Goal: Task Accomplishment & Management: Manage account settings

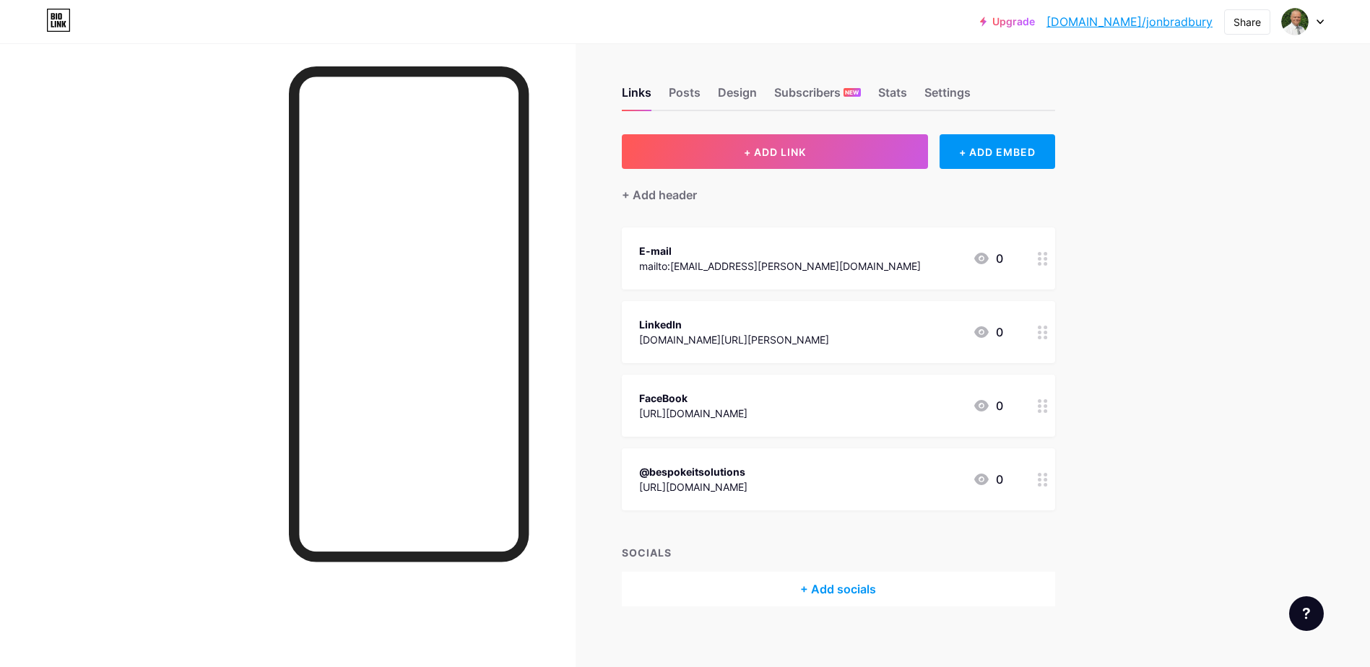
click at [729, 326] on div "LinkedIn" at bounding box center [734, 324] width 190 height 15
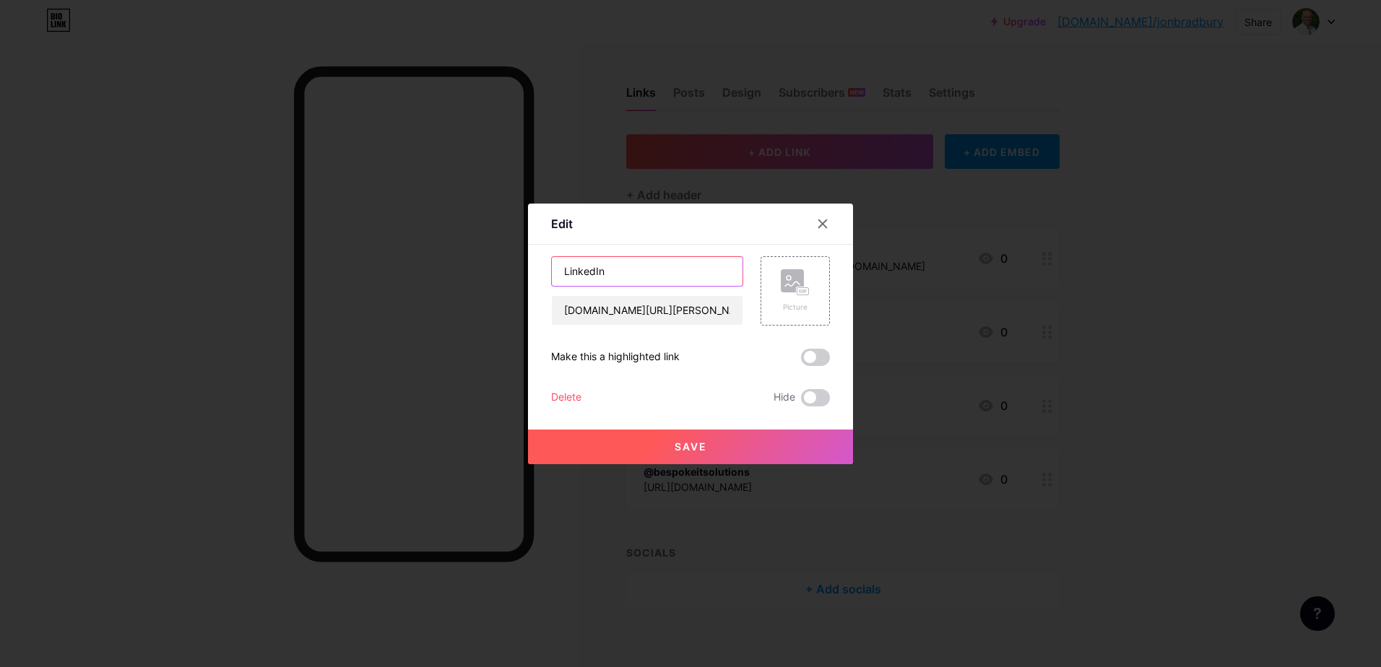
click at [556, 269] on input "LinkedIn" at bounding box center [647, 271] width 191 height 29
type input "[PERSON_NAME]'s LinkedIn"
click at [679, 441] on span "Save" at bounding box center [691, 447] width 33 height 12
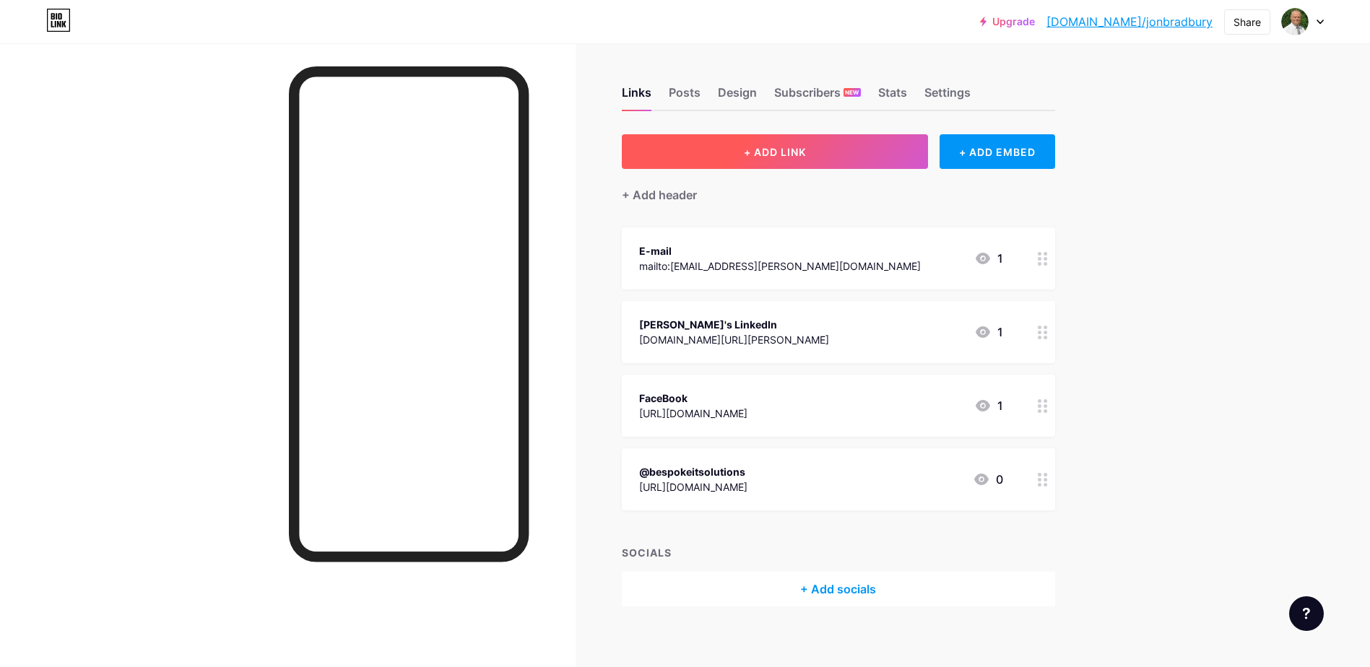
click at [762, 148] on span "+ ADD LINK" at bounding box center [775, 152] width 62 height 12
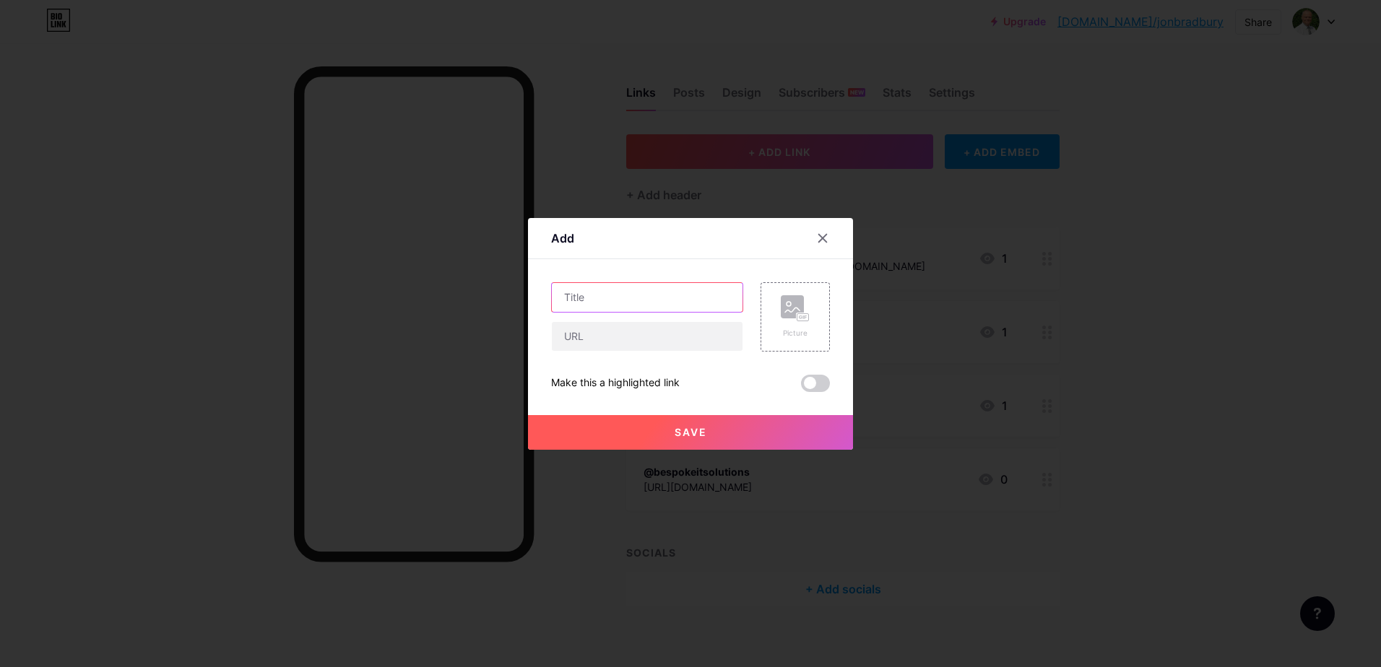
click at [610, 293] on input "text" at bounding box center [647, 297] width 191 height 29
type input "BITS LinkedIn"
click at [612, 331] on input "text" at bounding box center [647, 336] width 191 height 29
paste input "[URL][DOMAIN_NAME]"
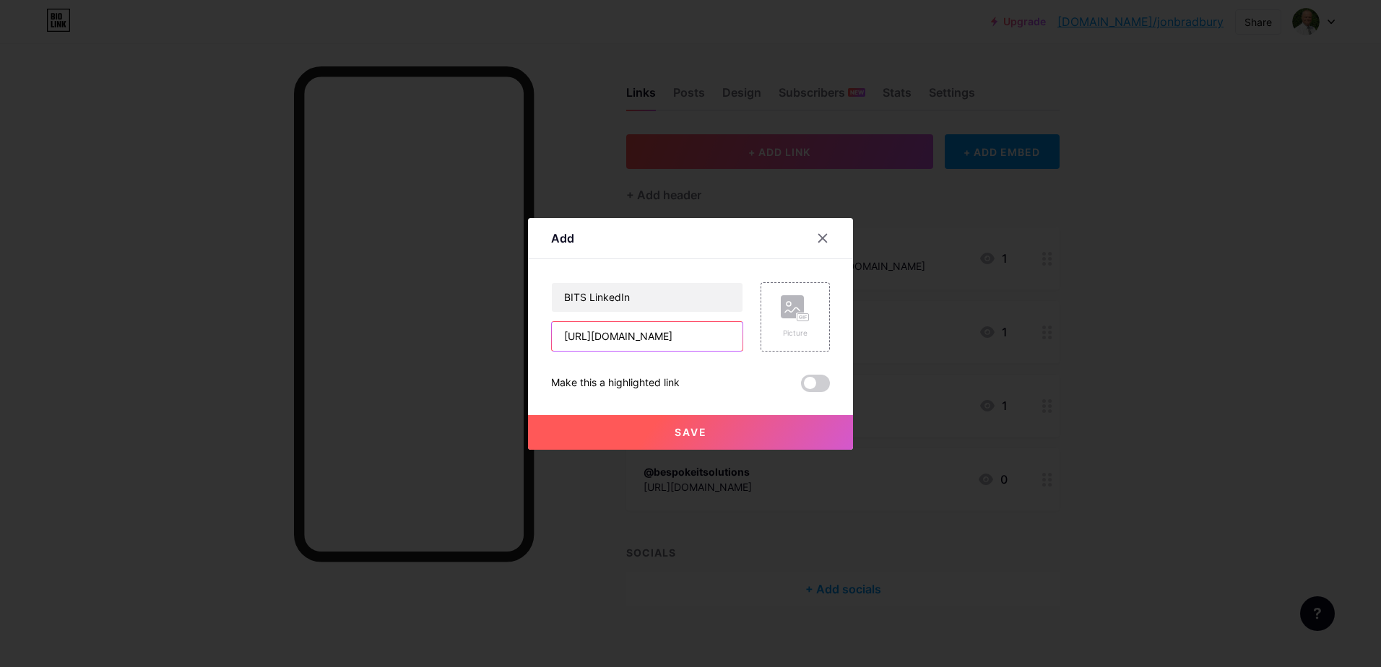
type input "[URL][DOMAIN_NAME]"
click at [681, 428] on span "Save" at bounding box center [691, 432] width 33 height 12
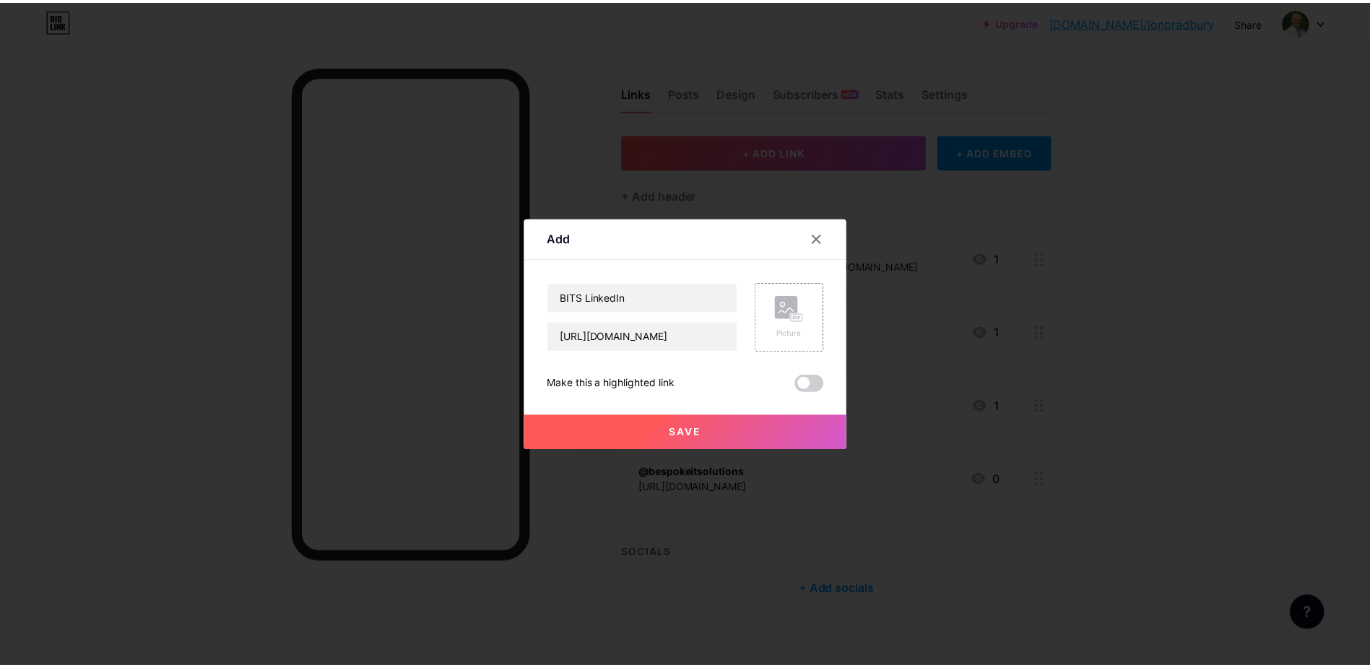
scroll to position [0, 0]
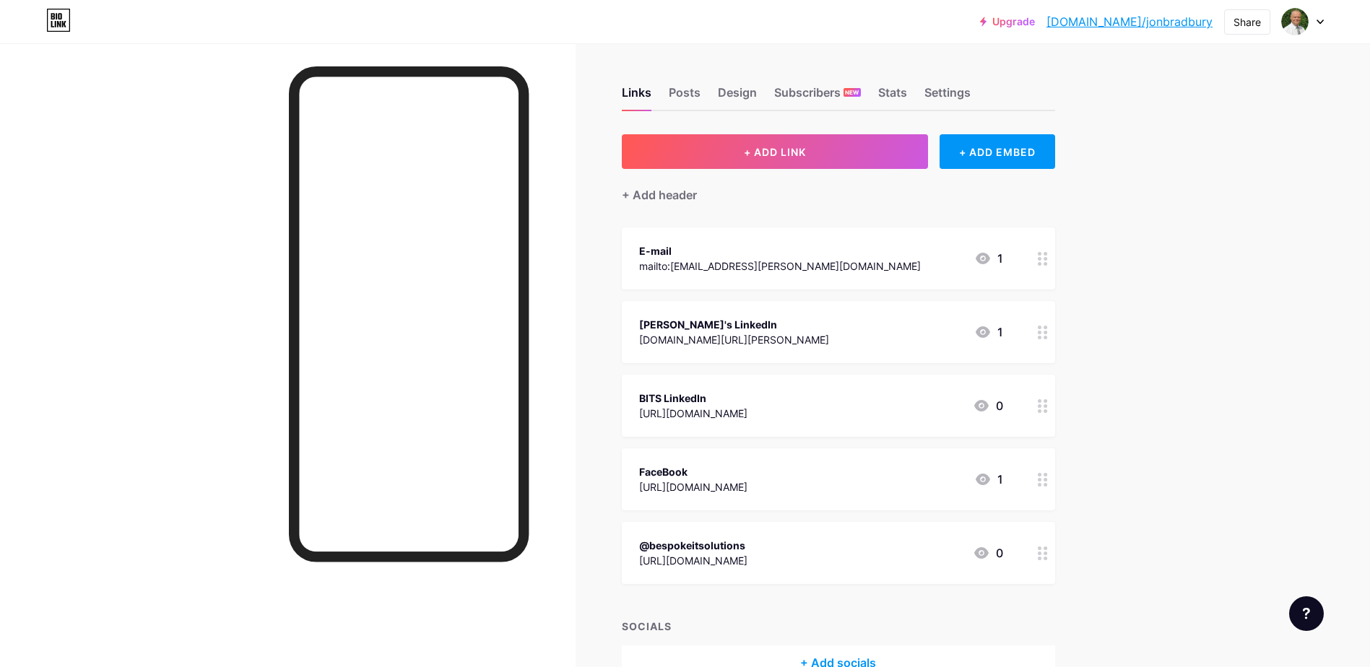
click at [700, 464] on div "FaceBook" at bounding box center [693, 471] width 108 height 15
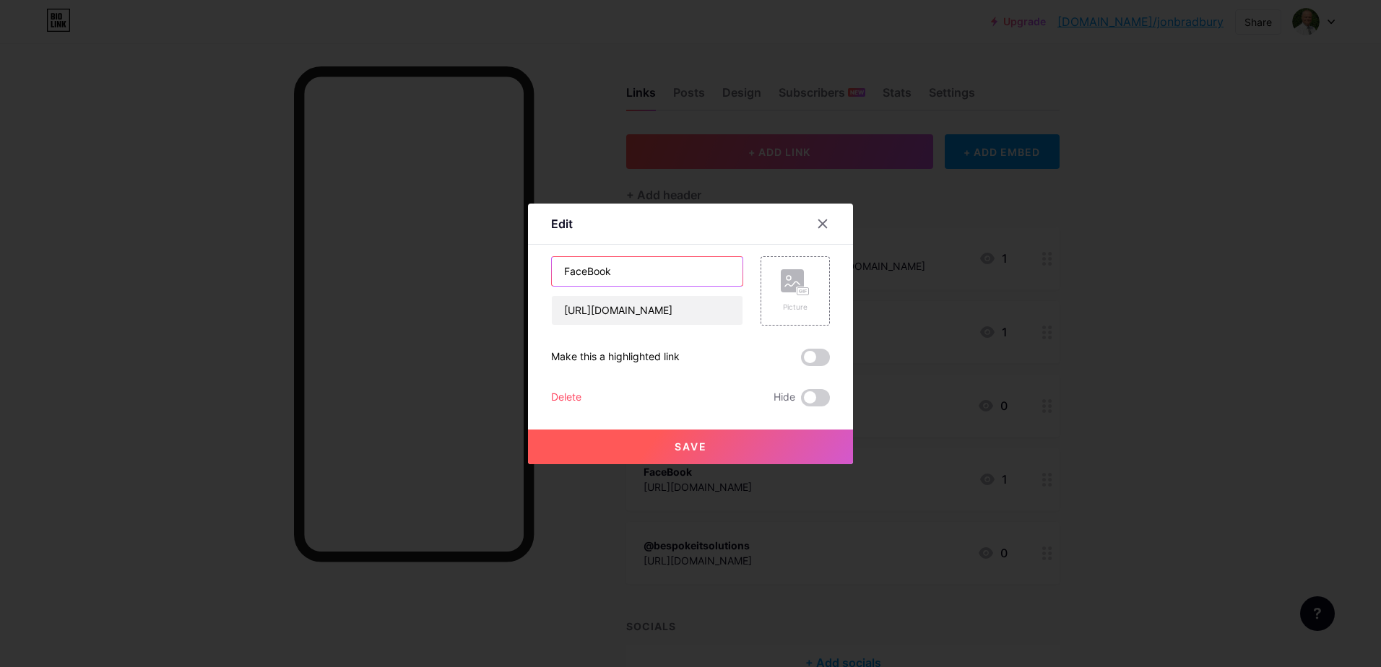
click at [557, 272] on input "FaceBook" at bounding box center [647, 271] width 191 height 29
click at [610, 269] on input "BITS FaceBook" at bounding box center [647, 271] width 191 height 29
type input "BITS Facebook"
click at [677, 444] on span "Save" at bounding box center [691, 447] width 33 height 12
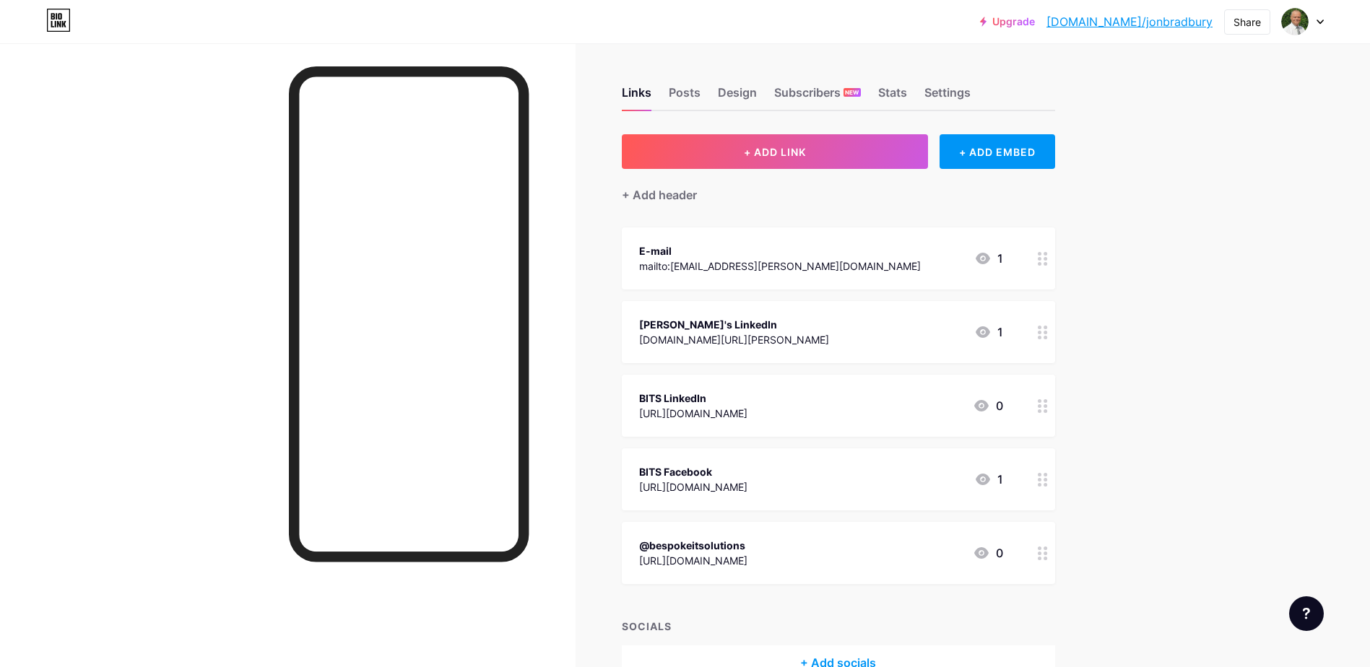
click at [748, 551] on div "@bespokeitsolutions" at bounding box center [693, 545] width 108 height 15
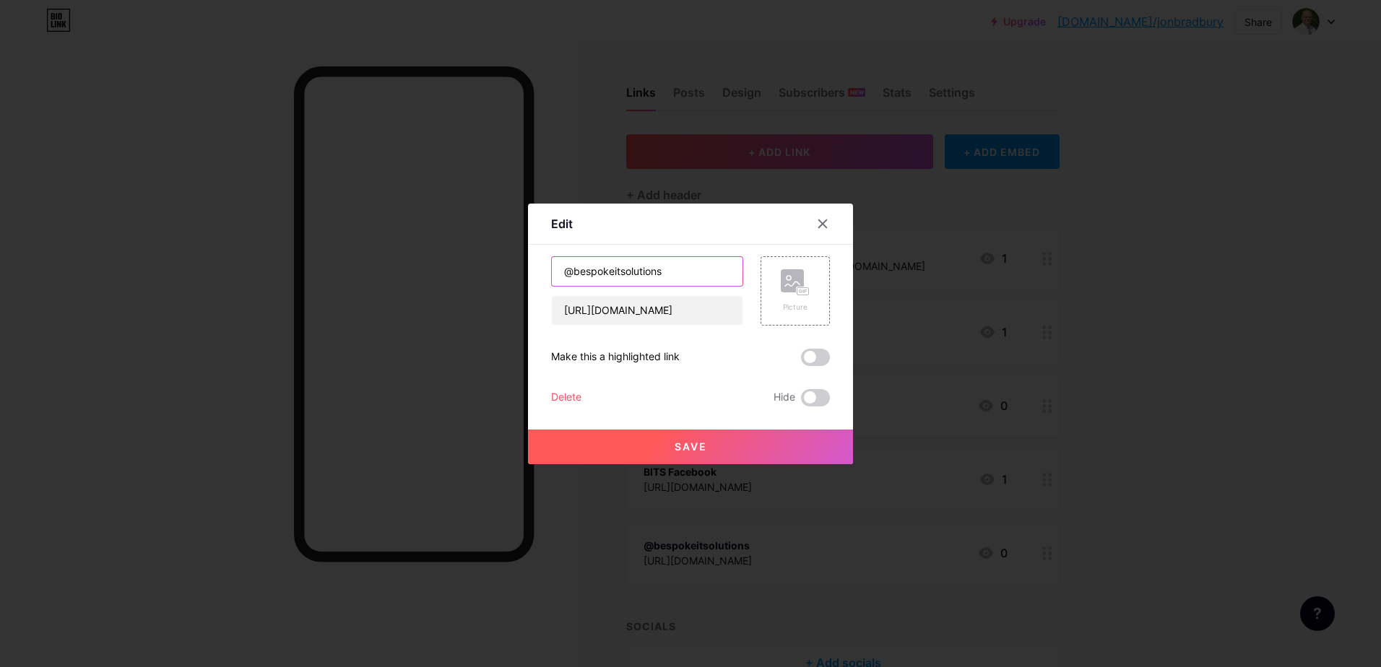
click at [674, 270] on input "@bespokeitsolutions" at bounding box center [647, 271] width 191 height 29
type input "@"
type input "BITS Instagram"
click at [675, 444] on span "Save" at bounding box center [691, 447] width 33 height 12
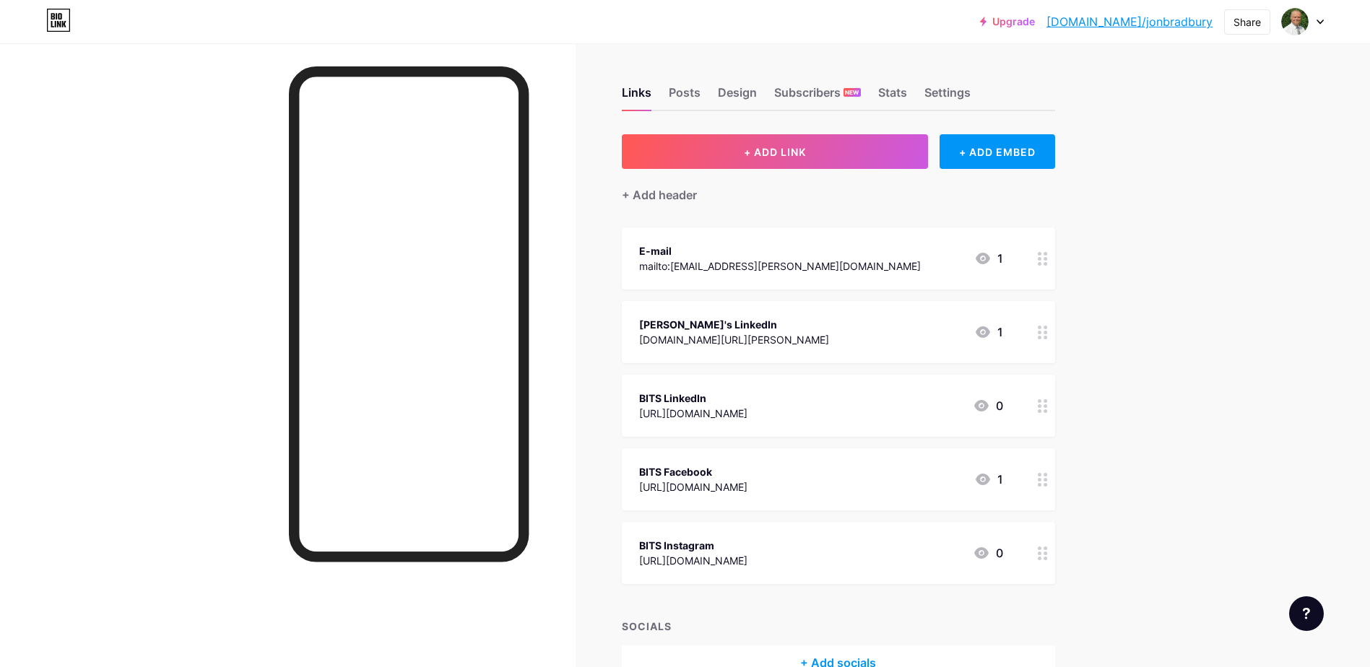
drag, startPoint x: 12, startPoint y: 179, endPoint x: 142, endPoint y: 457, distance: 306.7
click at [142, 457] on div at bounding box center [288, 376] width 576 height 667
